Goal: Information Seeking & Learning: Understand process/instructions

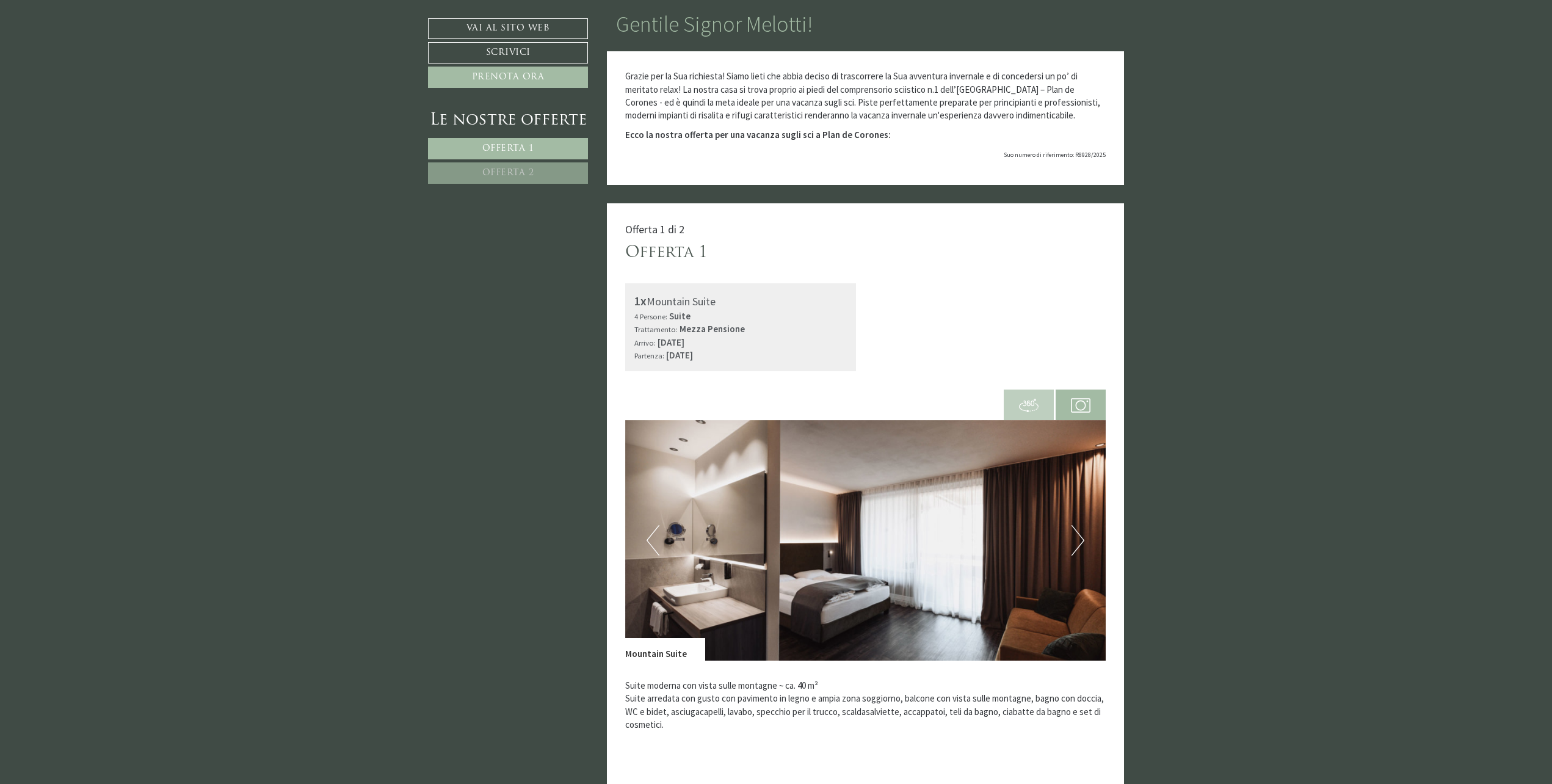
scroll to position [122, 0]
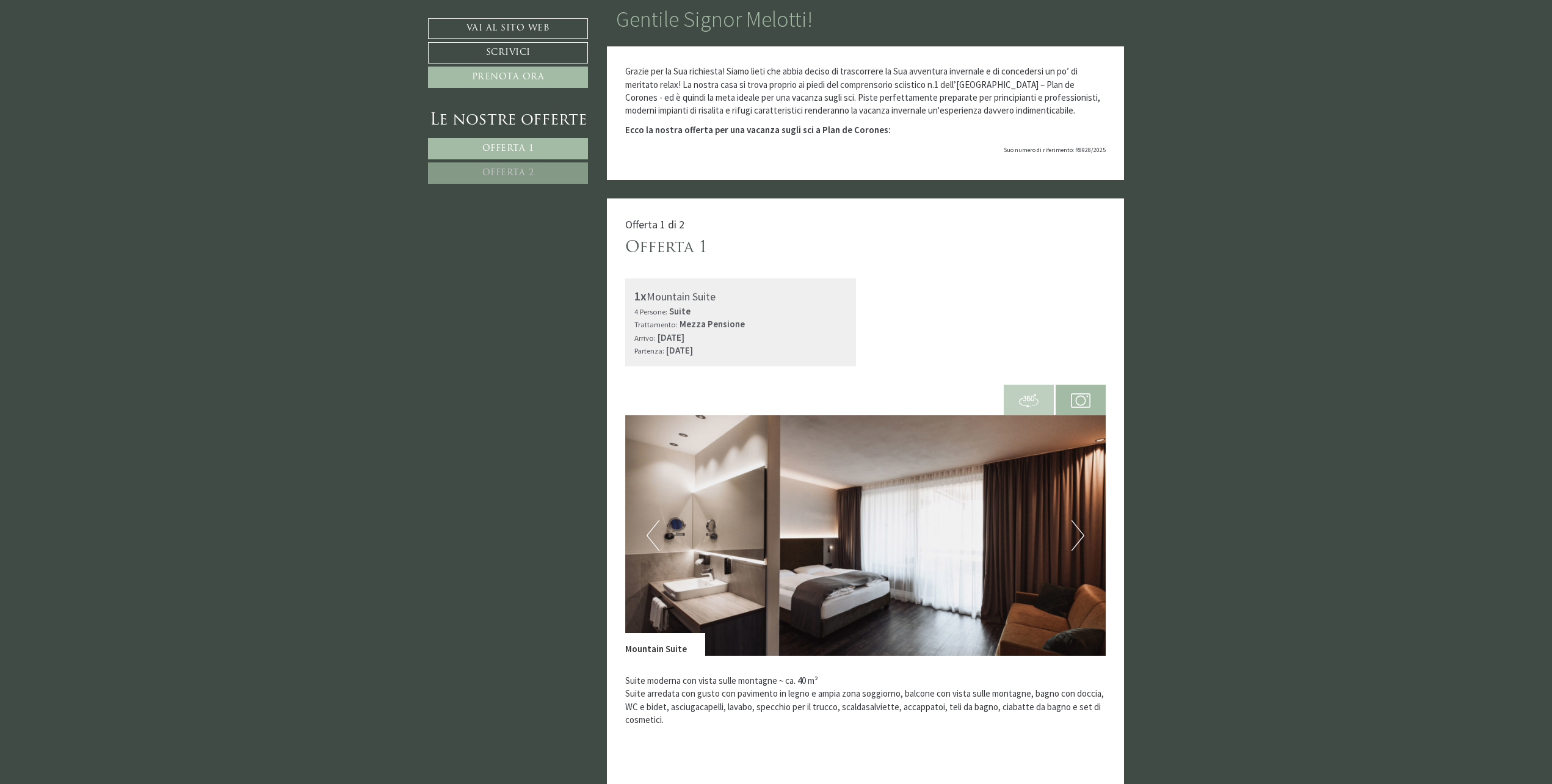
click at [1077, 537] on button "Next" at bounding box center [1077, 536] width 13 height 31
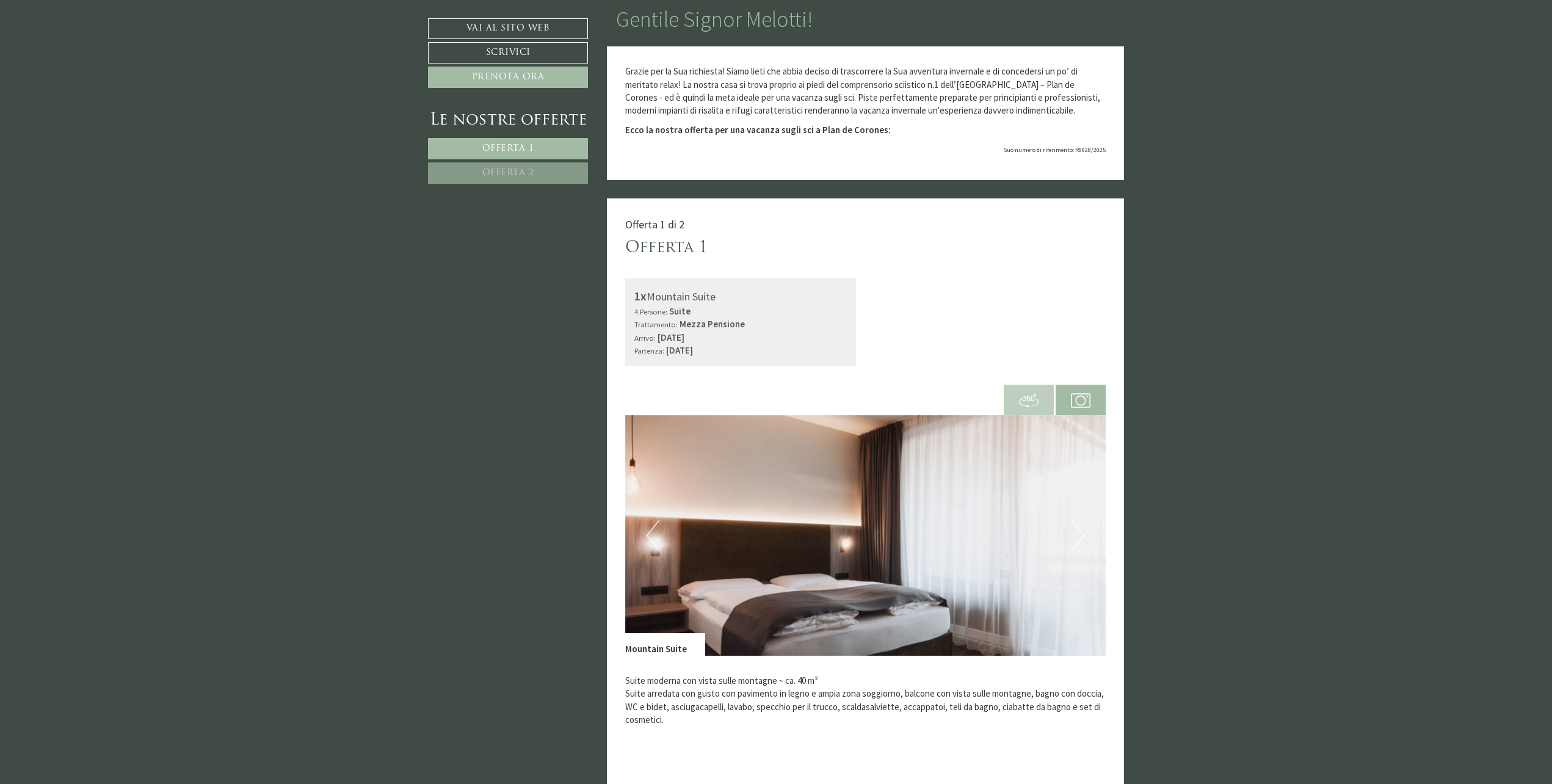
click at [1077, 537] on button "Next" at bounding box center [1077, 536] width 13 height 31
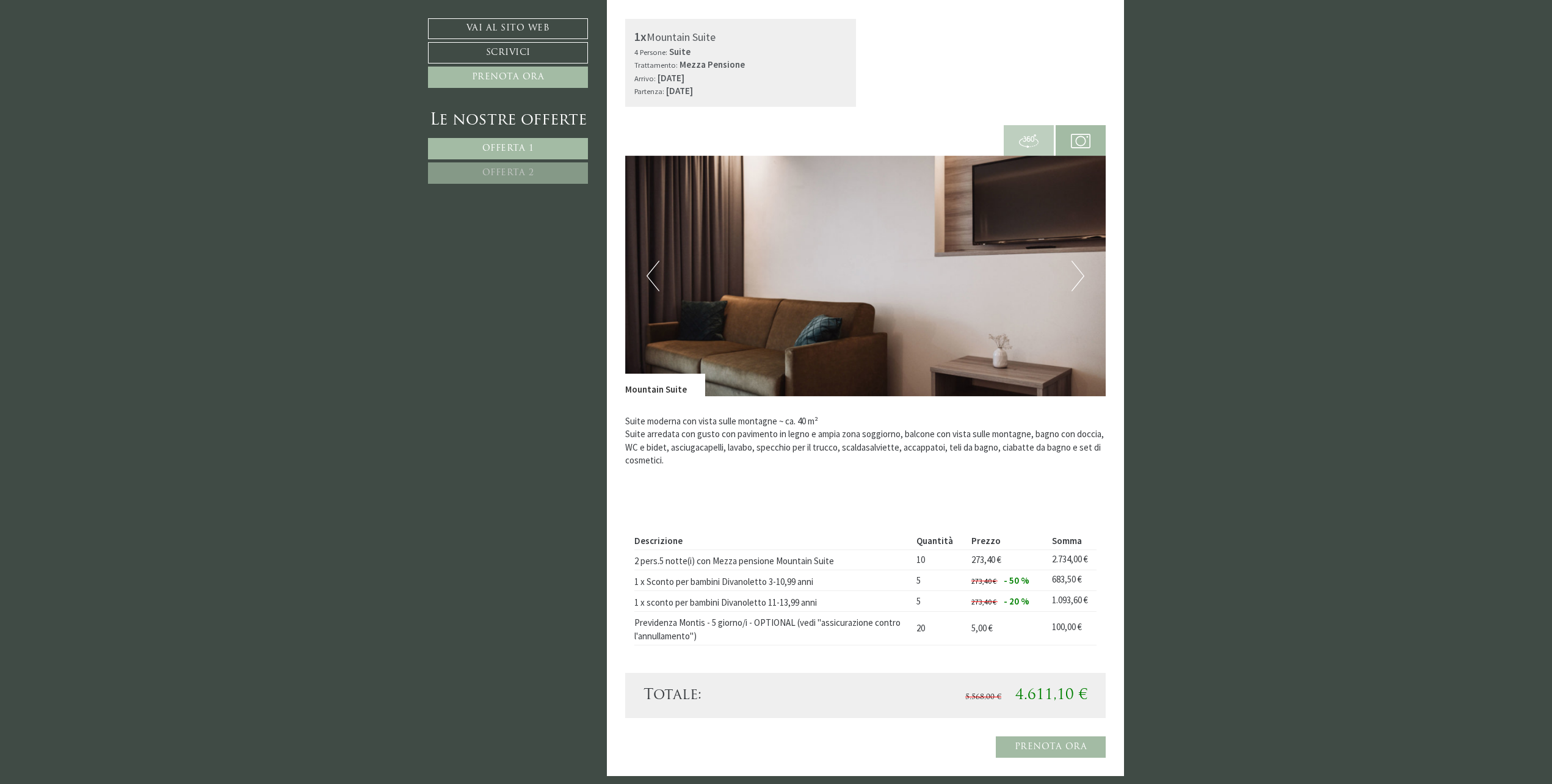
scroll to position [427, 0]
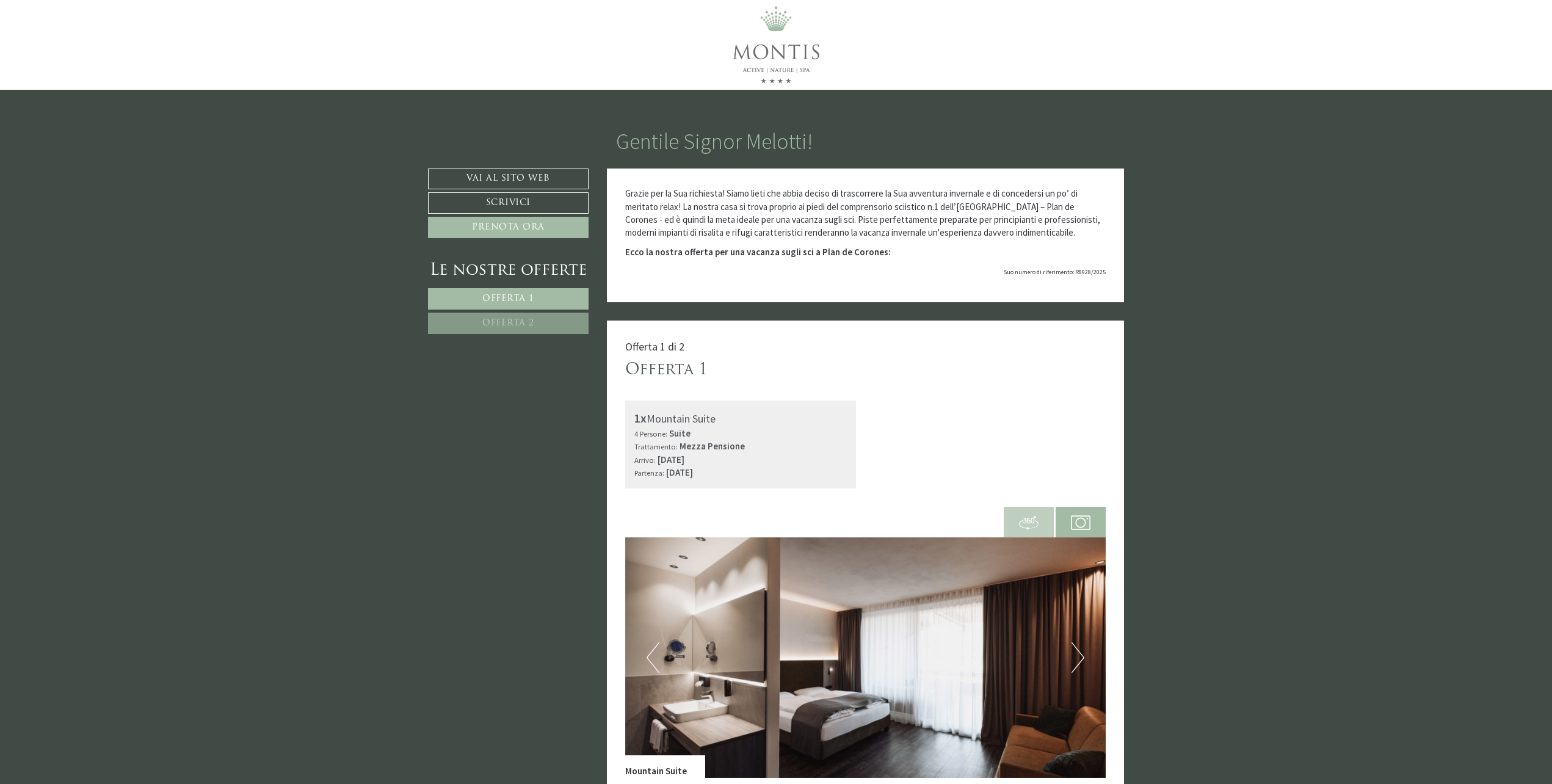
click at [765, 42] on img at bounding box center [776, 44] width 153 height 90
click at [508, 181] on link "Vai al sito web" at bounding box center [509, 178] width 161 height 20
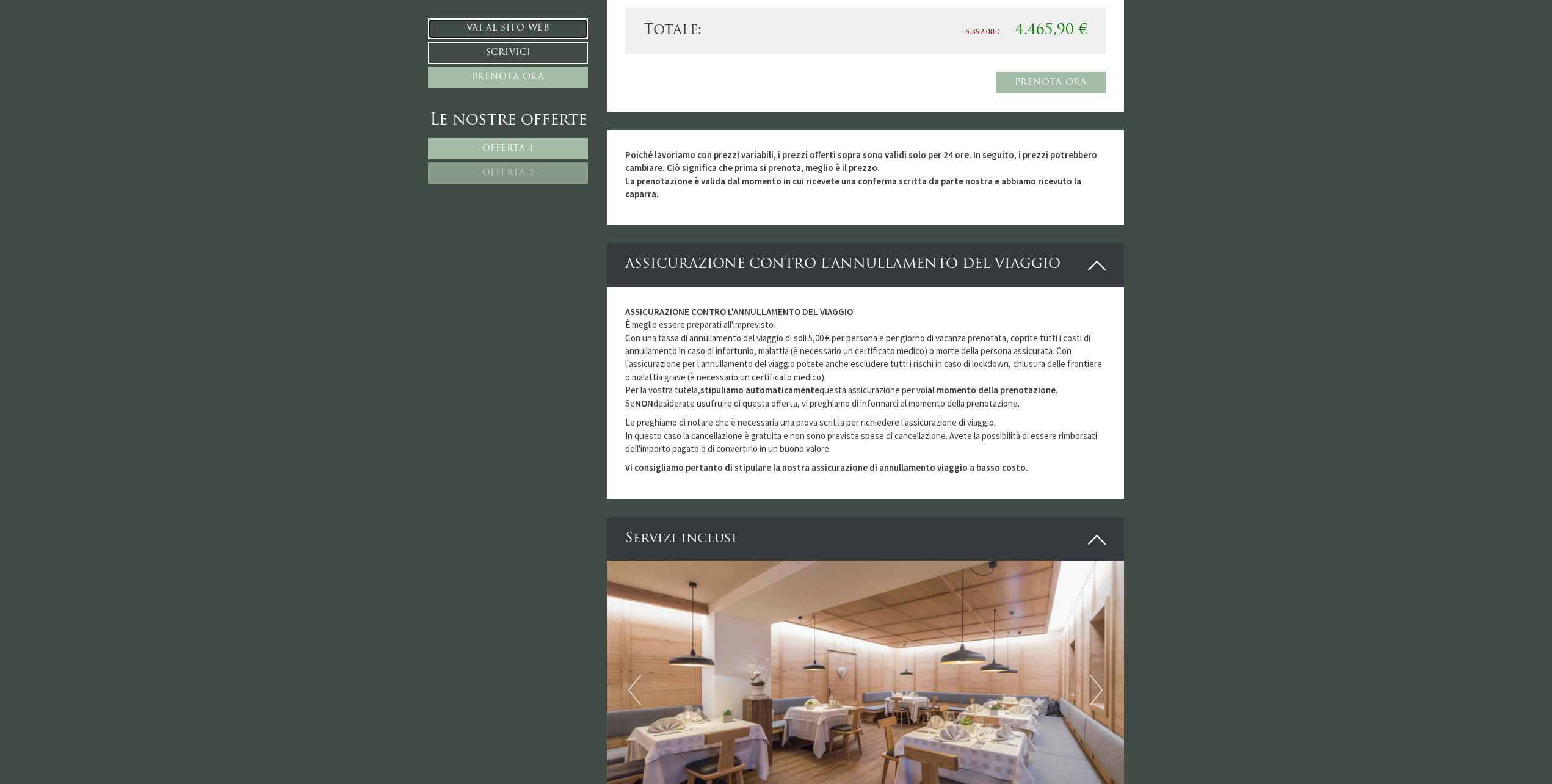
scroll to position [1893, 0]
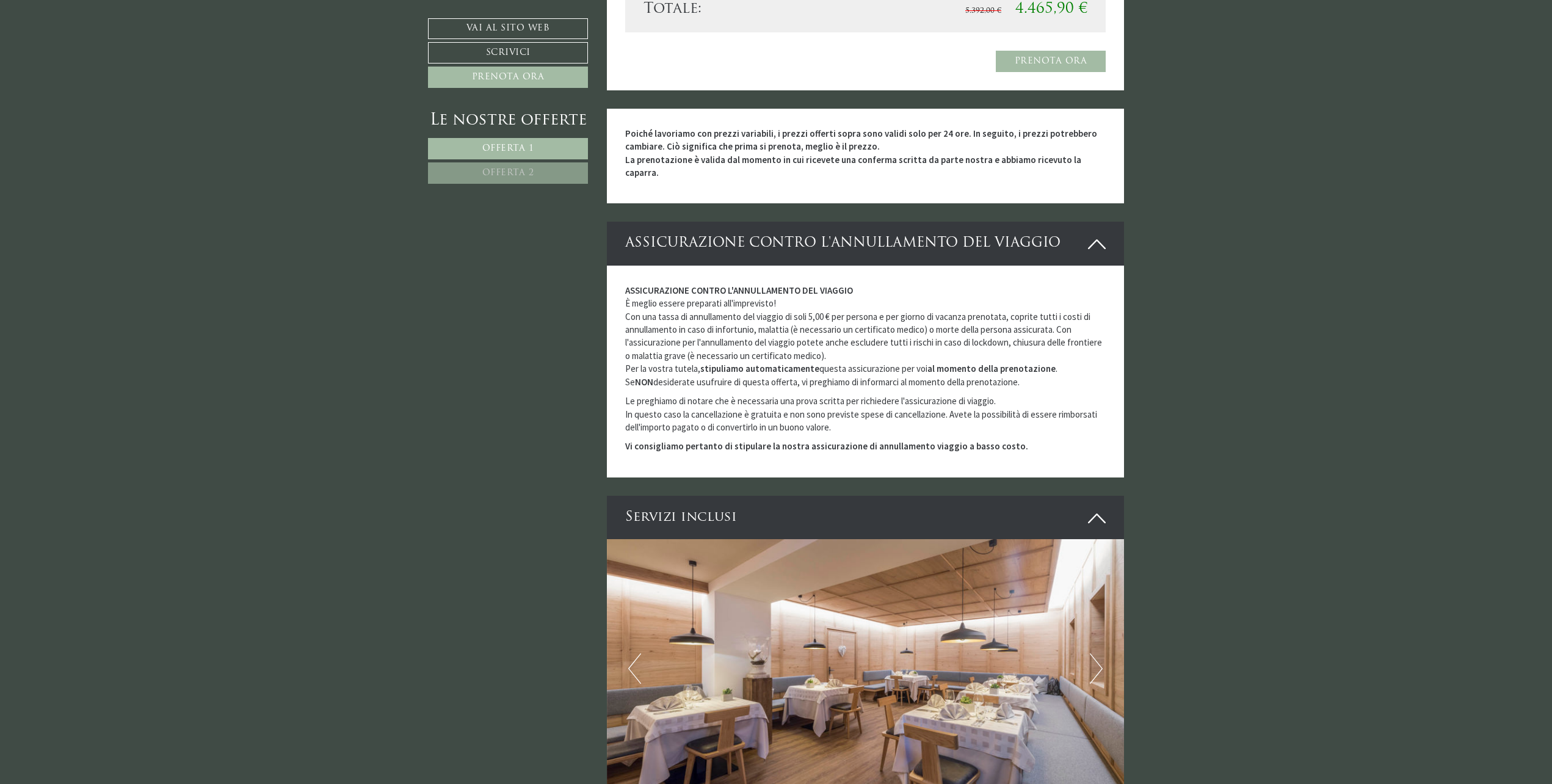
drag, startPoint x: 719, startPoint y: 318, endPoint x: 1047, endPoint y: 339, distance: 328.7
click at [1047, 339] on p "ASSICURAZIONE CONTRO L'ANNULLAMENTO DEL VIAGGIO È meglio essere preparati all'i…" at bounding box center [866, 336] width 482 height 104
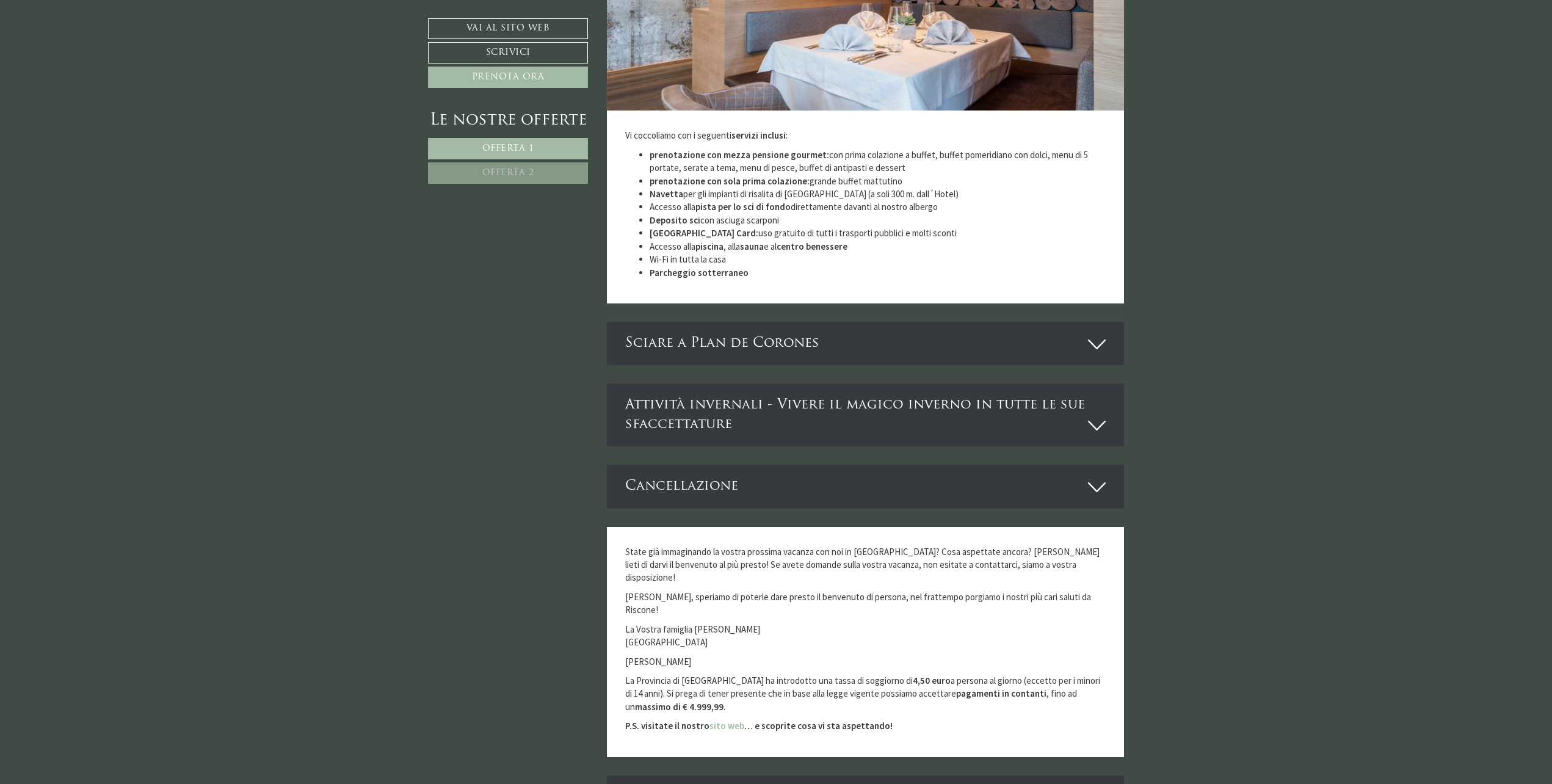
scroll to position [2626, 0]
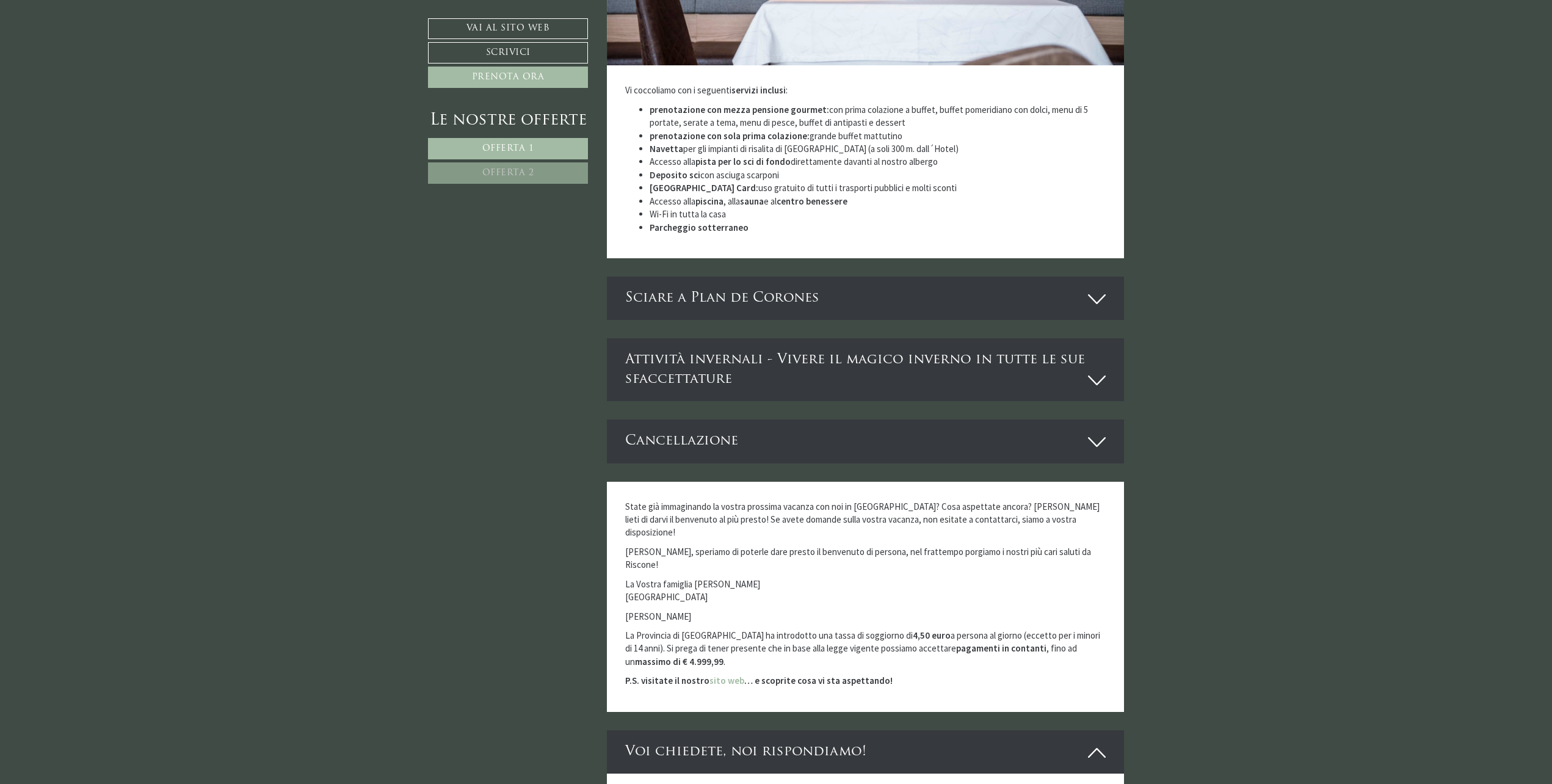
click at [867, 430] on div "Cancellazione" at bounding box center [866, 441] width 518 height 44
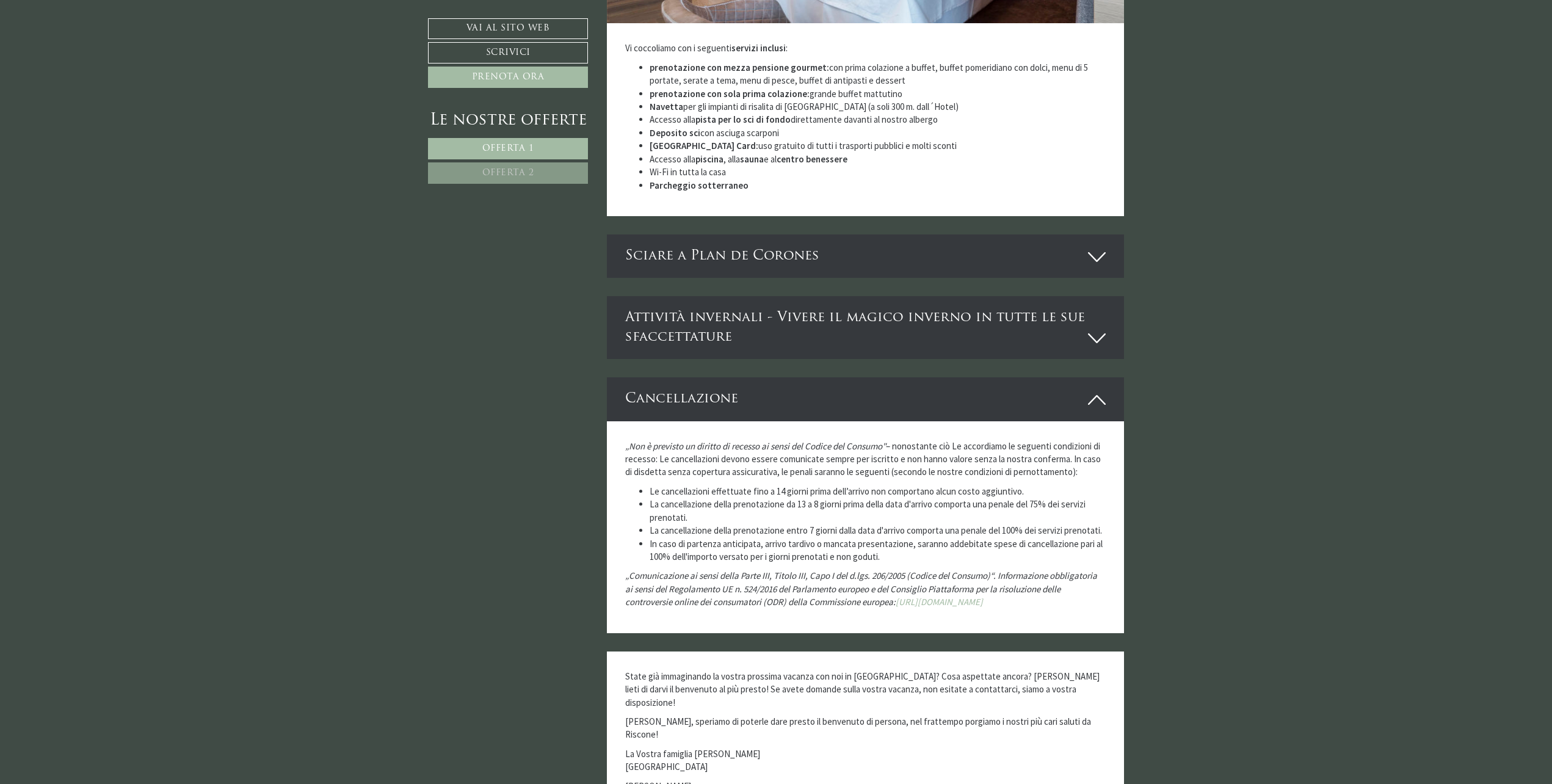
scroll to position [2686, 0]
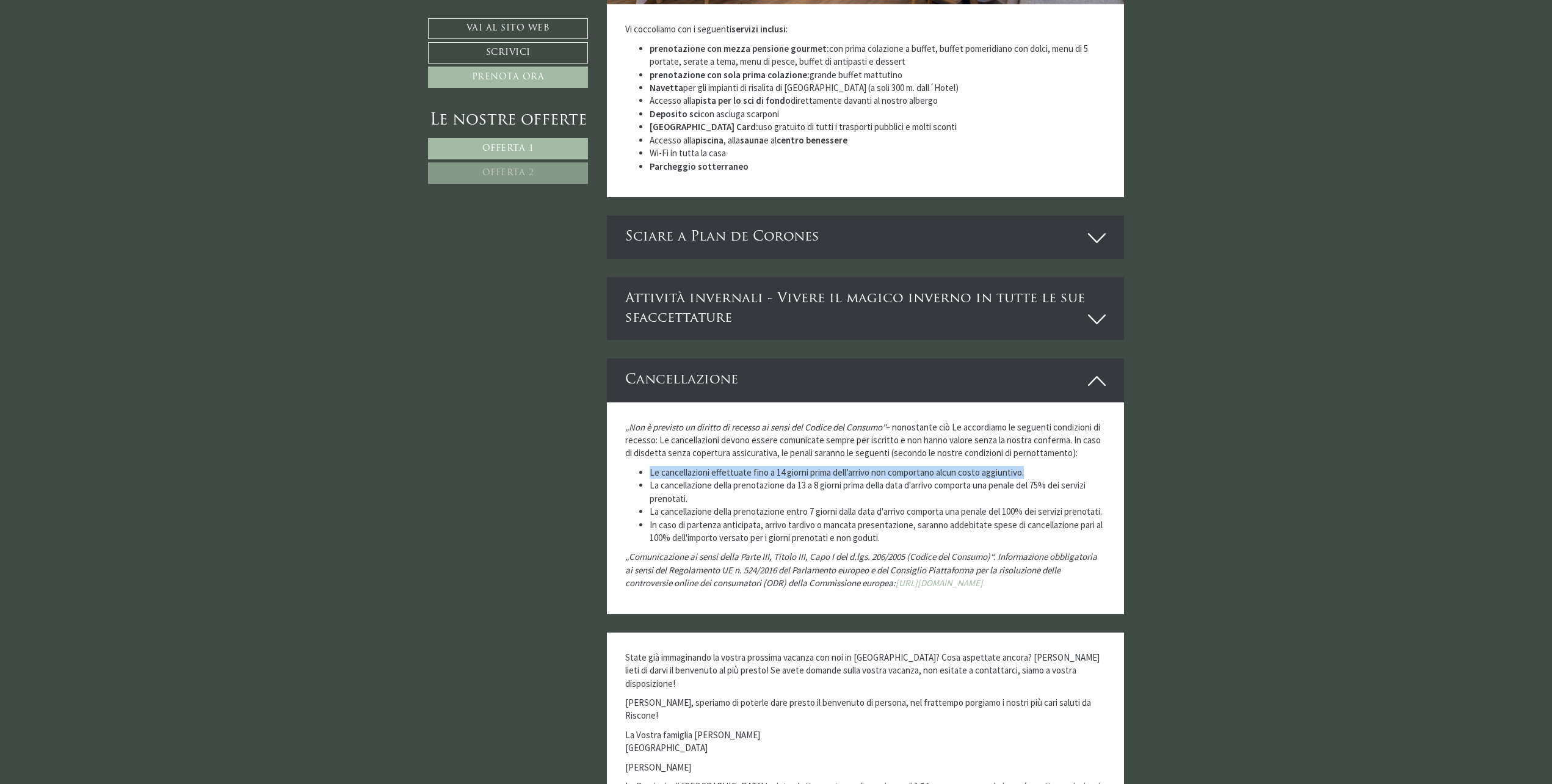
drag, startPoint x: 641, startPoint y: 458, endPoint x: 1071, endPoint y: 461, distance: 430.0
click at [1071, 466] on li "Le cancellazioni effettuate fino a 14 giorni prima dell’arrivo non comportano a…" at bounding box center [878, 472] width 456 height 13
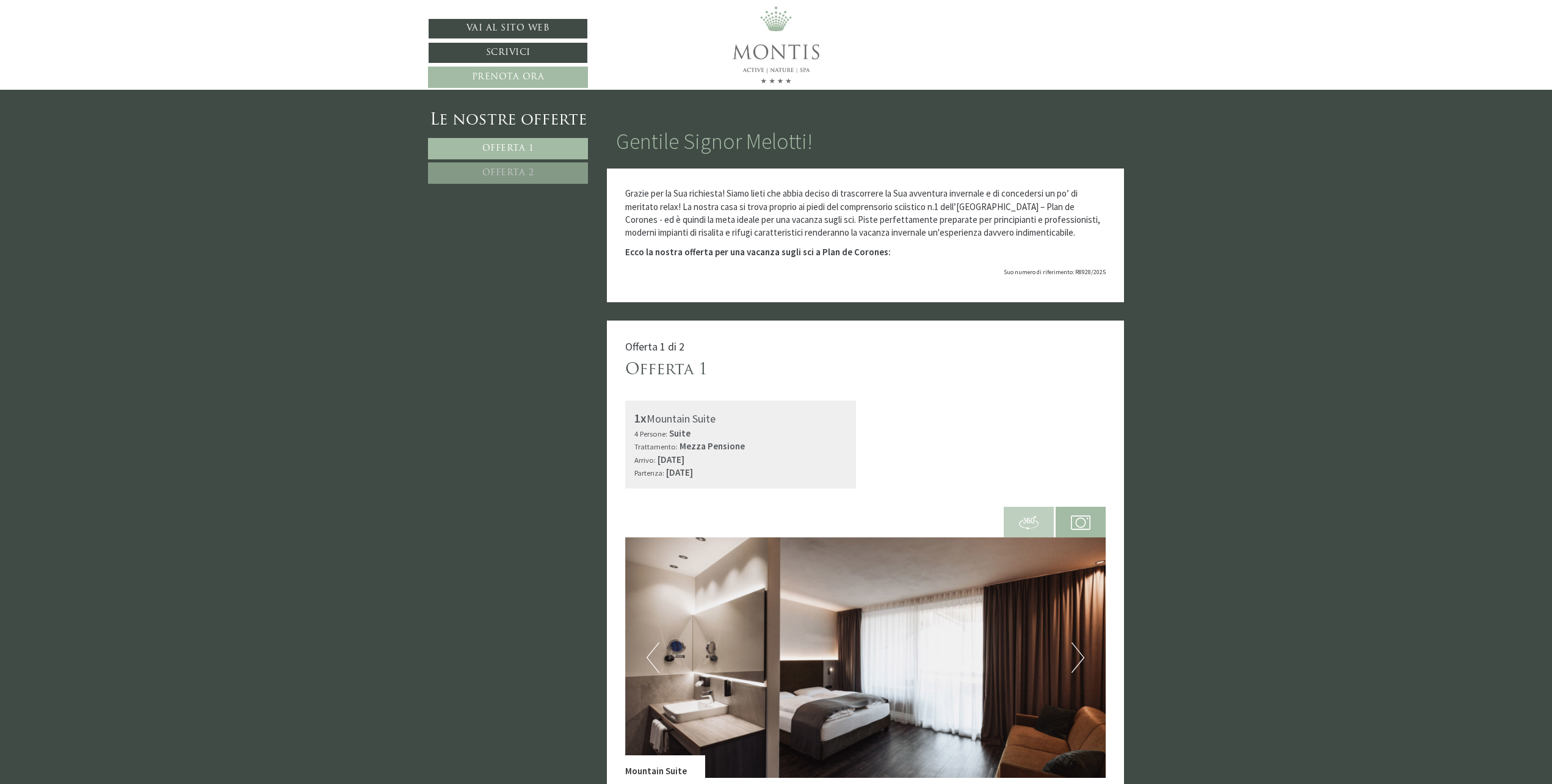
scroll to position [2348, 0]
